Goal: Find specific page/section: Find specific page/section

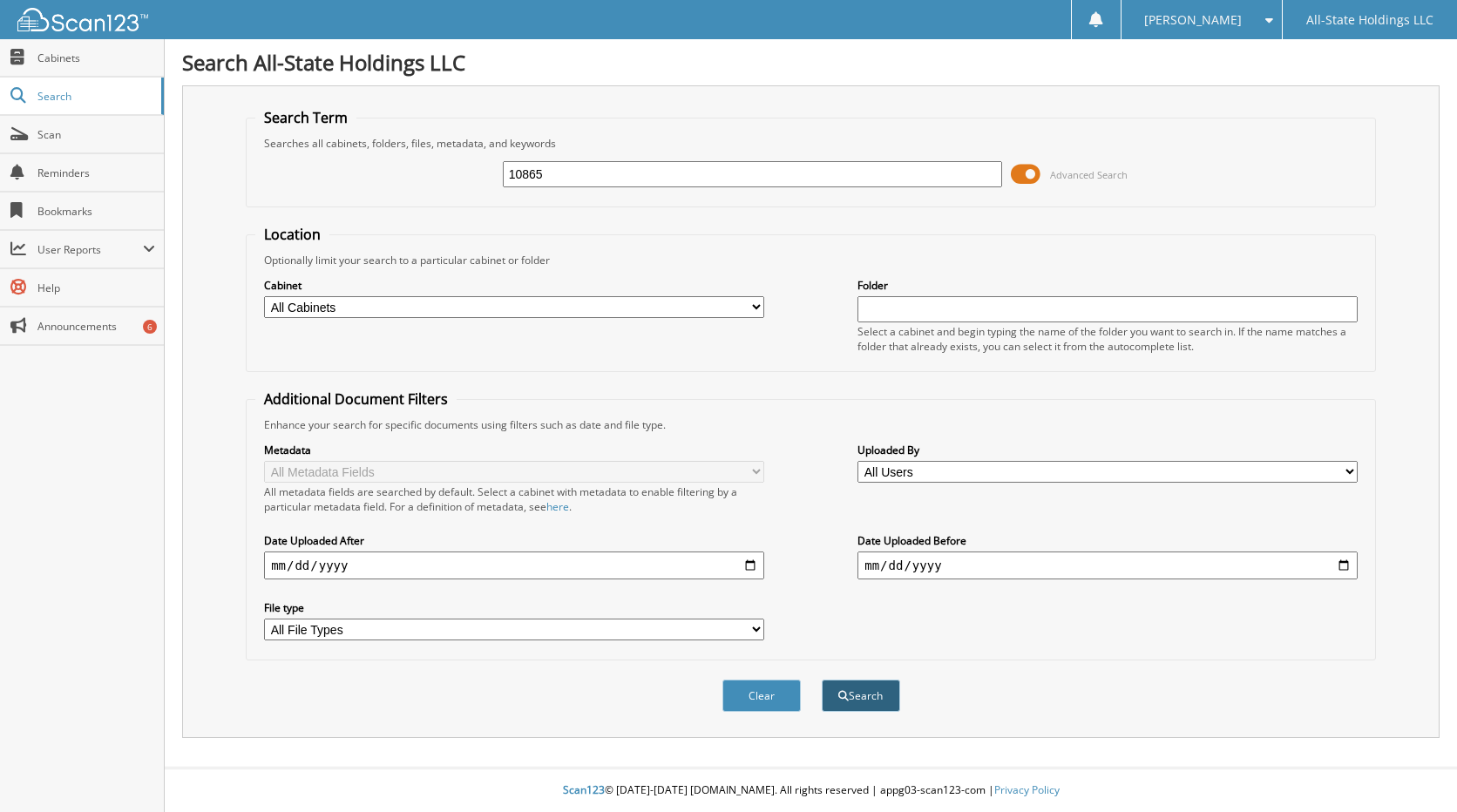
type input "10865"
click at [868, 695] on button "Search" at bounding box center [861, 695] width 79 height 33
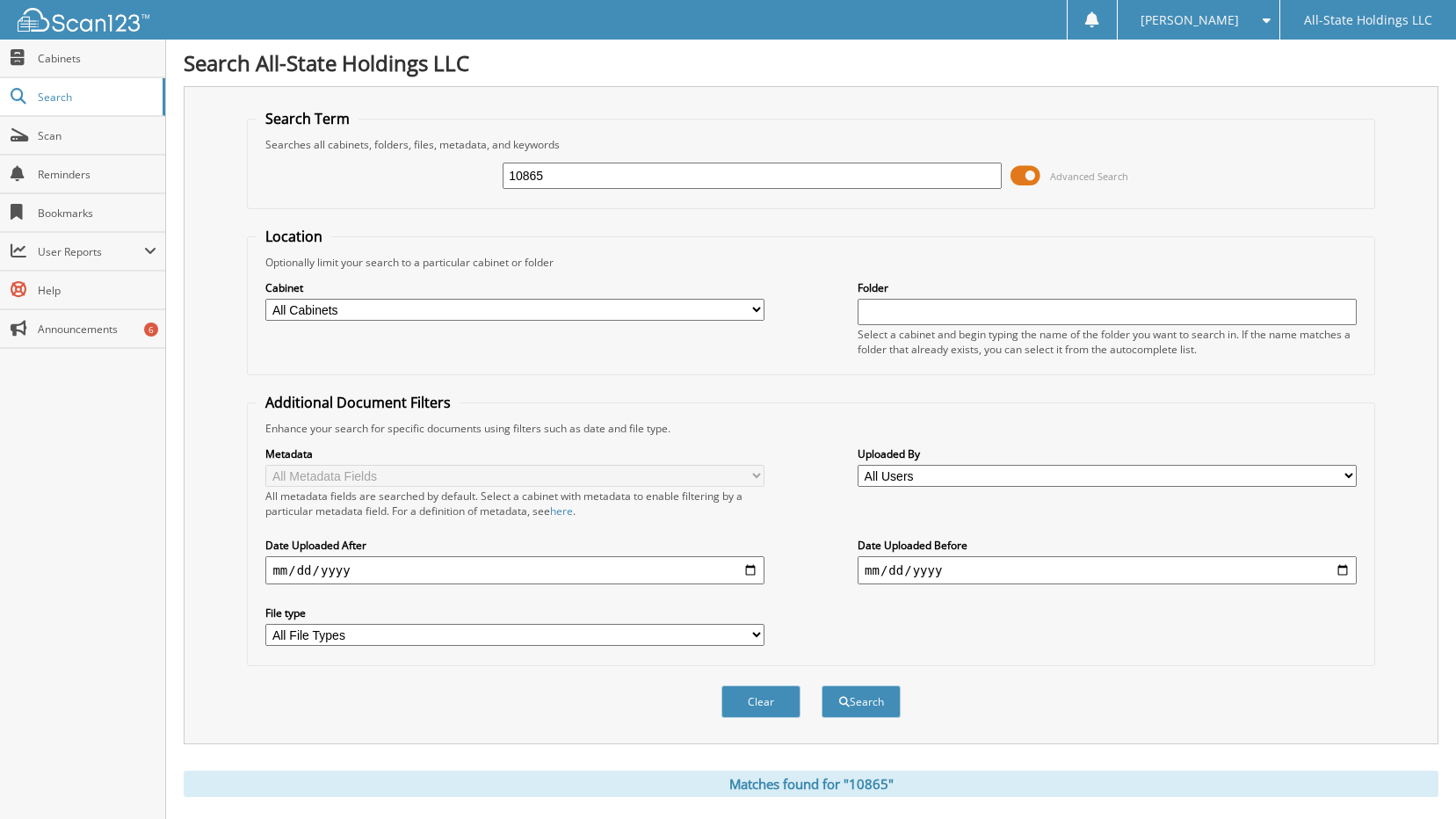
scroll to position [163, 0]
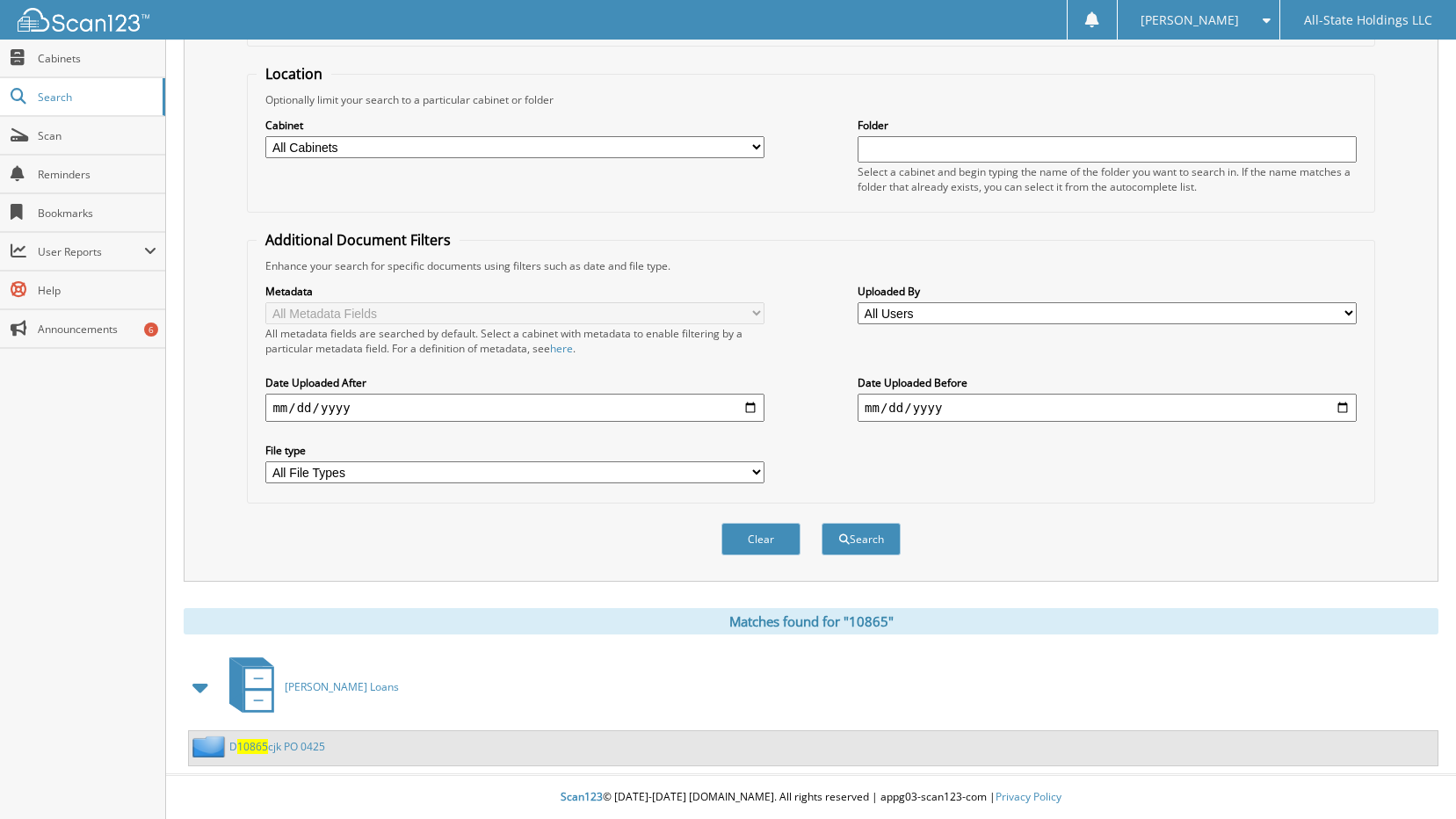
click at [262, 748] on span "10865" at bounding box center [252, 746] width 31 height 15
